Goal: Find specific page/section: Find specific page/section

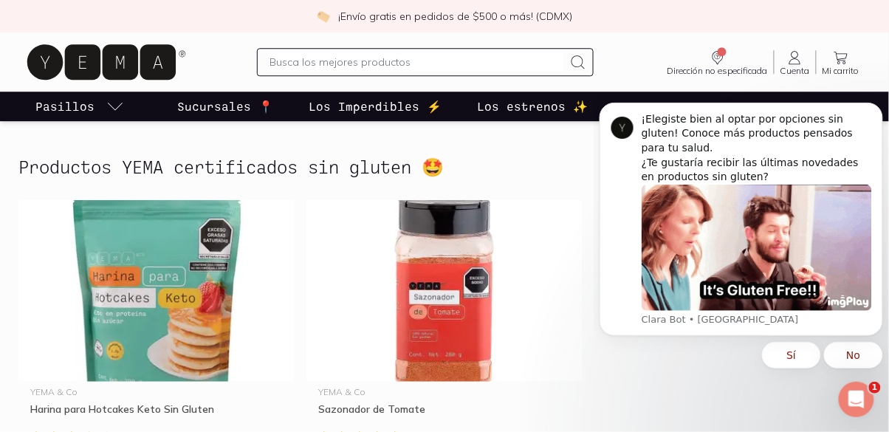
scroll to position [889, 0]
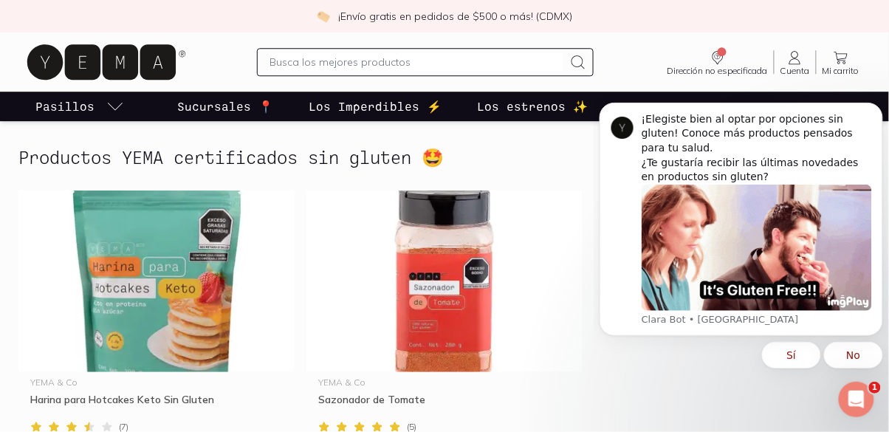
click at [219, 105] on p "Sucursales 📍" at bounding box center [225, 106] width 96 height 18
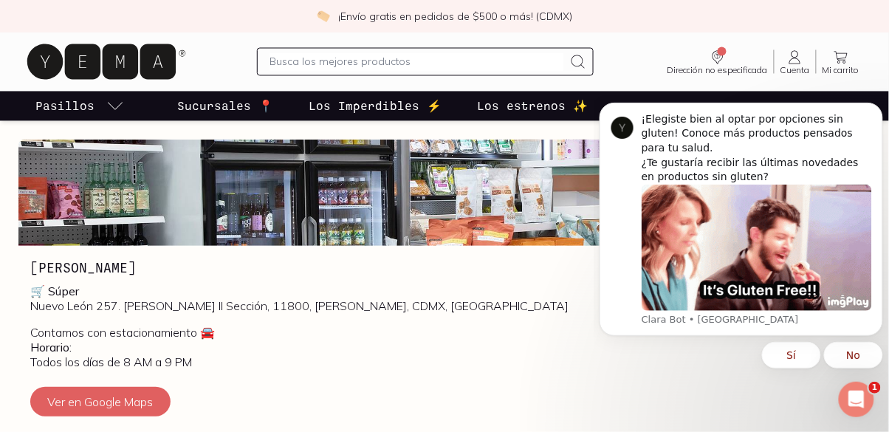
scroll to position [600, 0]
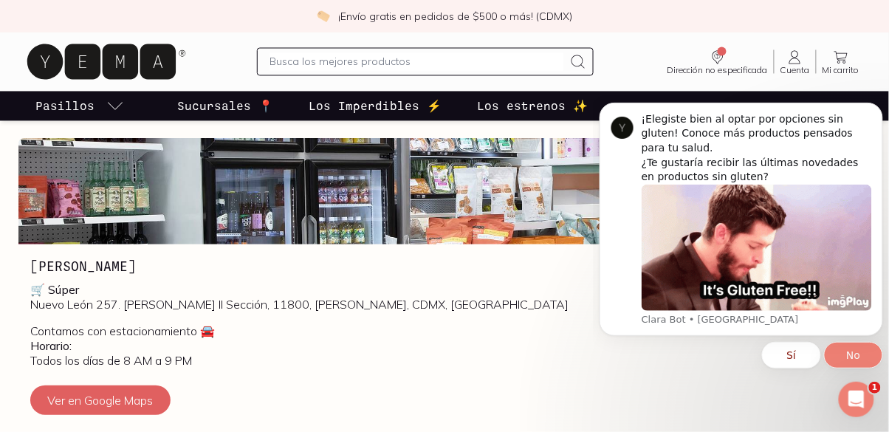
click at [845, 347] on button "No" at bounding box center [852, 354] width 59 height 27
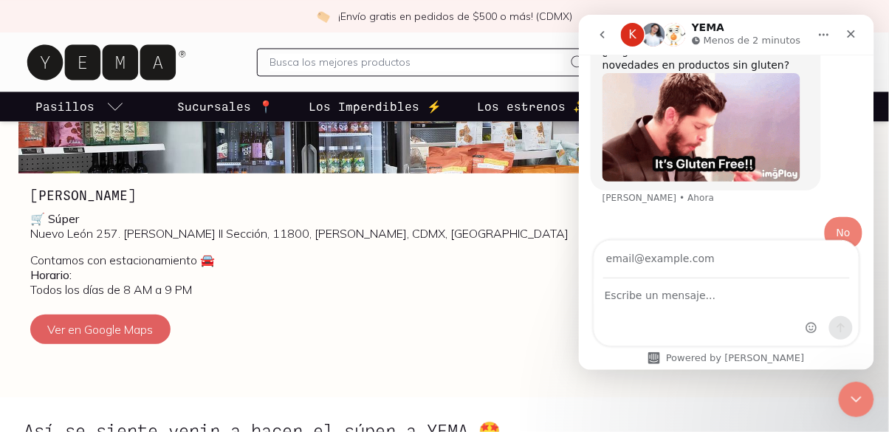
scroll to position [148, 0]
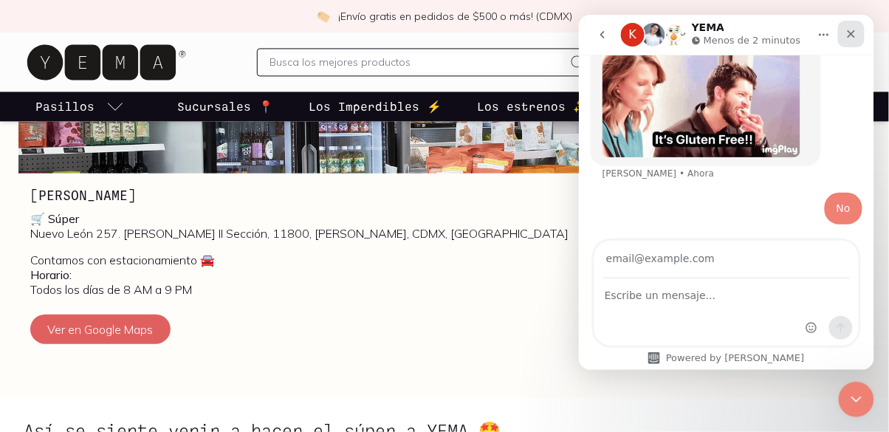
click at [843, 31] on div "Cerrar" at bounding box center [850, 33] width 27 height 27
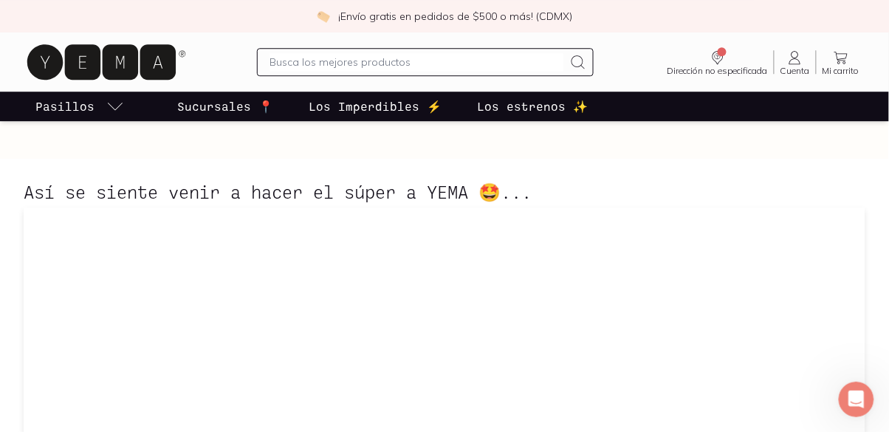
scroll to position [911, 0]
click at [199, 100] on p "Sucursales 📍" at bounding box center [225, 106] width 96 height 18
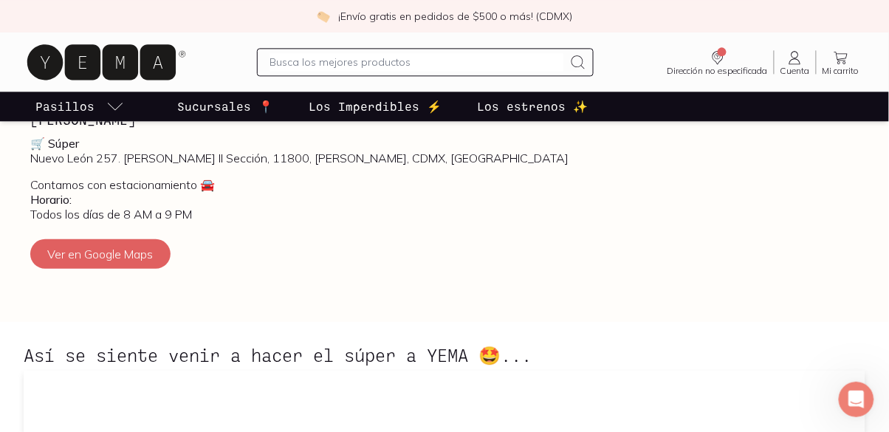
scroll to position [148, 0]
click at [77, 248] on button "Ver en Google Maps" at bounding box center [100, 254] width 140 height 30
click at [111, 113] on icon "pasillo-todos-link" at bounding box center [115, 106] width 18 height 18
click at [51, 105] on p "Pasillos" at bounding box center [64, 106] width 59 height 18
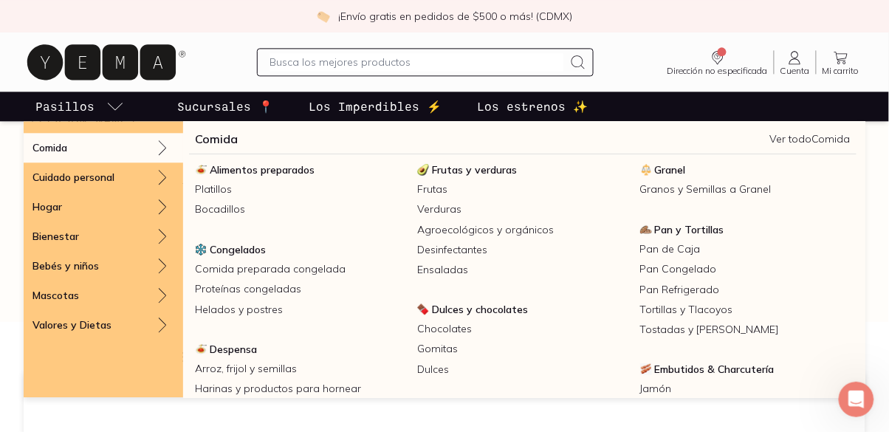
click at [54, 145] on p "Comida" at bounding box center [49, 147] width 35 height 13
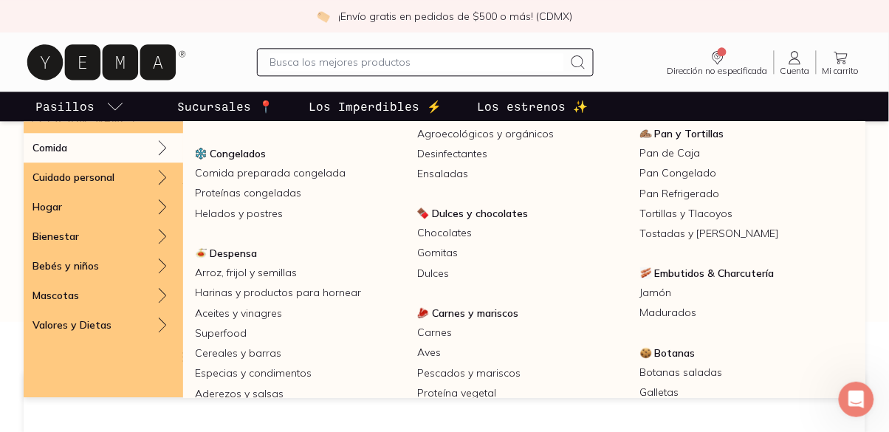
scroll to position [109, 0]
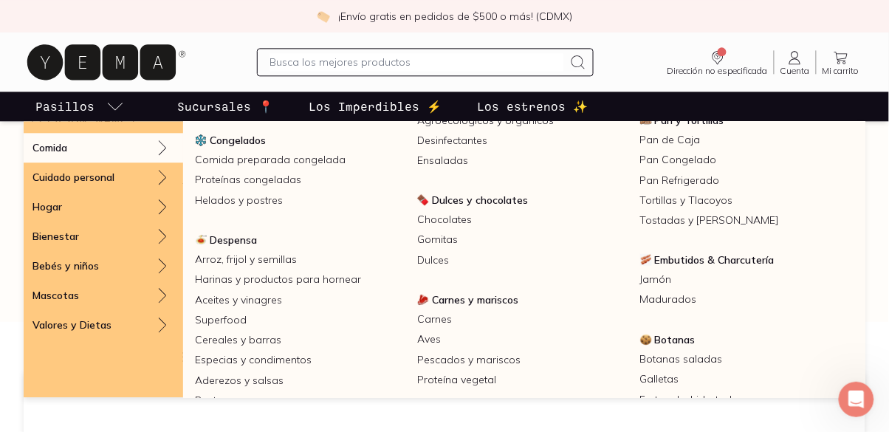
click at [655, 134] on link "Pan de Caja" at bounding box center [745, 140] width 222 height 20
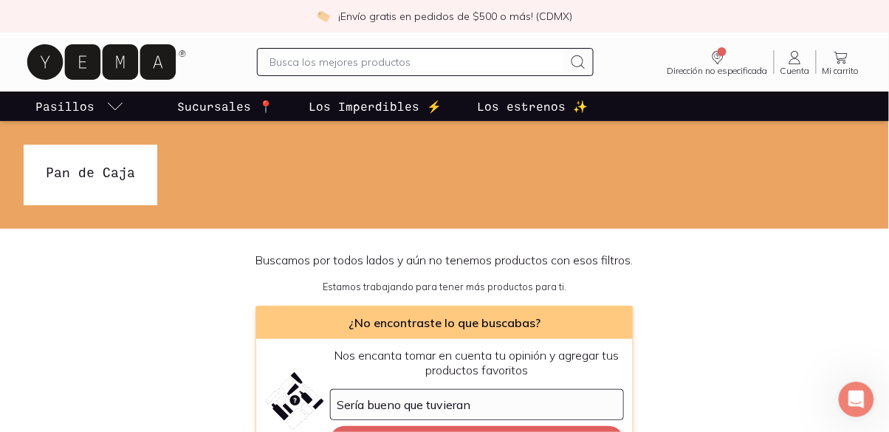
scroll to position [148, 0]
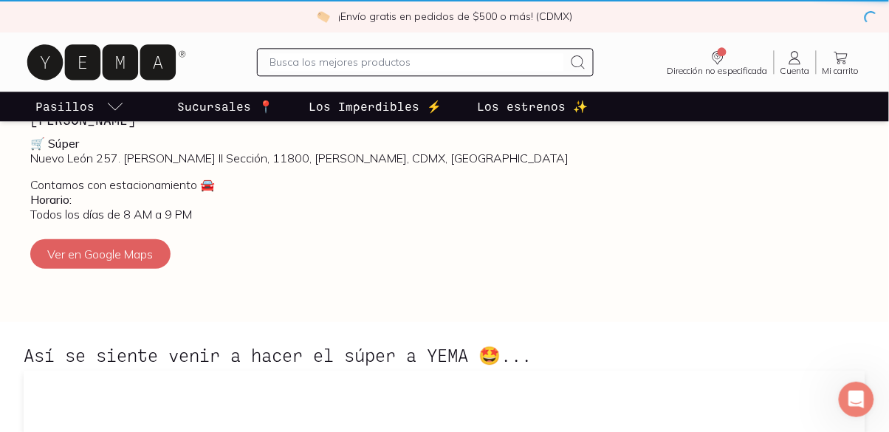
scroll to position [748, 0]
